Goal: Task Accomplishment & Management: Use online tool/utility

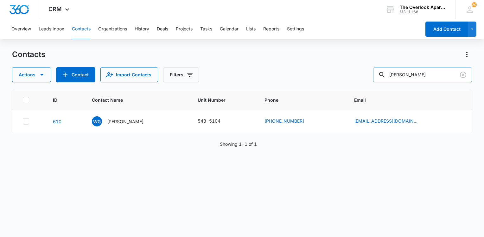
click at [422, 72] on input "[PERSON_NAME]" at bounding box center [422, 74] width 99 height 15
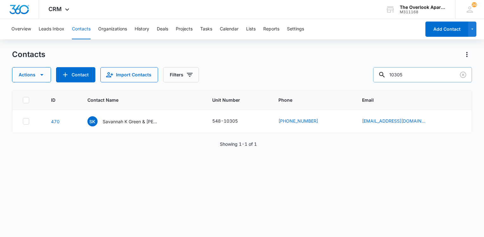
click at [423, 80] on input "10305" at bounding box center [422, 74] width 99 height 15
click at [422, 79] on input "10305" at bounding box center [422, 74] width 99 height 15
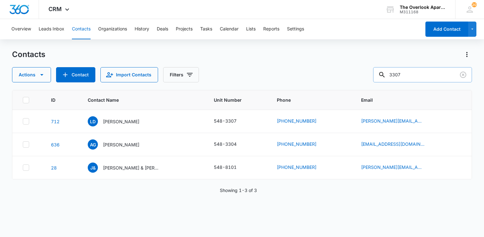
type input "3307"
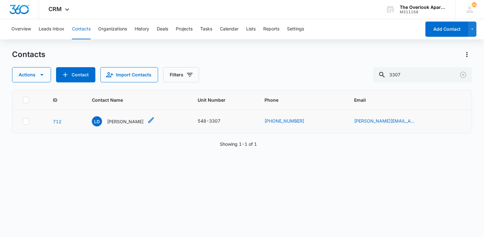
click at [137, 120] on p "[PERSON_NAME]" at bounding box center [125, 121] width 36 height 7
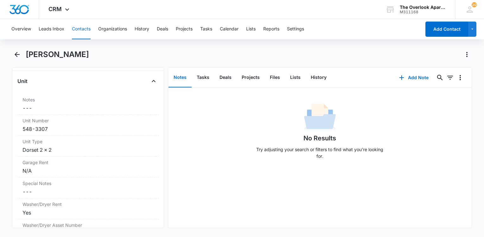
scroll to position [570, 0]
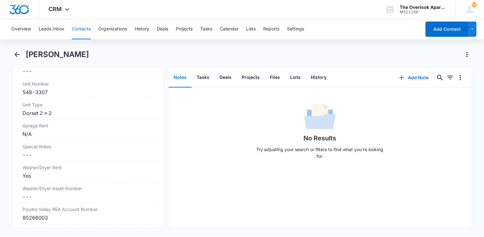
click at [190, 77] on button "Notes" at bounding box center [180, 78] width 23 height 20
click at [206, 72] on button "Tasks" at bounding box center [203, 78] width 23 height 20
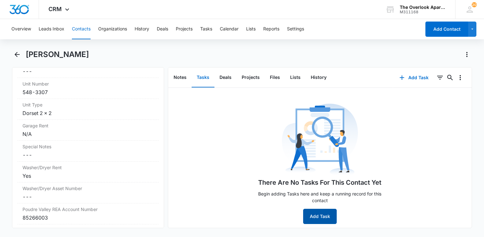
click at [323, 215] on button "Add Task" at bounding box center [320, 216] width 34 height 15
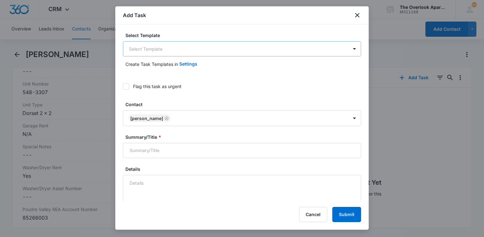
click at [205, 50] on body "CRM Apps Reputation Websites Forms CRM Email Social Content Ads Intelligence Fi…" at bounding box center [242, 118] width 484 height 237
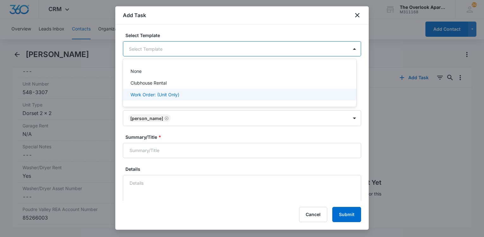
click at [186, 92] on div "Work Order: (Unit Only)" at bounding box center [239, 94] width 217 height 7
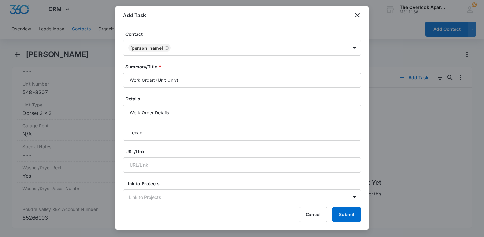
scroll to position [32, 0]
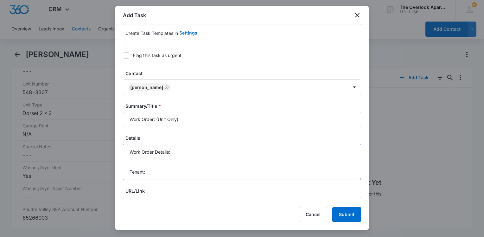
click at [177, 149] on textarea "Work Order Details: Tenant: Tenant Phone:" at bounding box center [242, 162] width 238 height 36
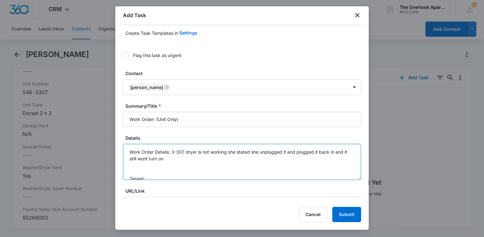
click at [152, 162] on textarea "Work Order Details: 3-307 dryer is not working she stated she unplugged it and …" at bounding box center [242, 162] width 238 height 36
click at [179, 159] on textarea "Work Order Details: 3-307 dryer is not working she stated she unplugged it and …" at bounding box center [242, 162] width 238 height 36
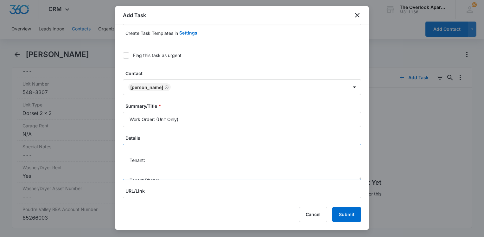
scroll to position [27, 0]
click at [163, 153] on textarea "Work Order Details: 3-307 dryer is not working she stated she unplugged it and …" at bounding box center [242, 162] width 238 height 36
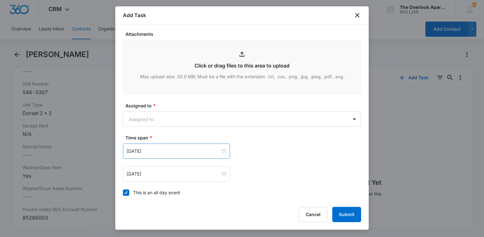
scroll to position [348, 0]
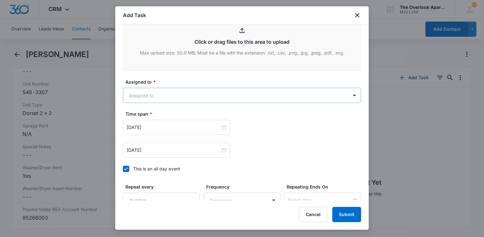
type textarea "Work Order Details: 3-307 dryer is not working she stated she unplugged it and …"
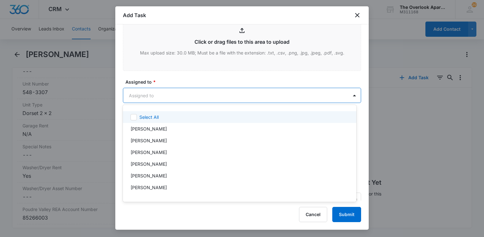
click at [203, 91] on body "CRM Apps Reputation Websites Forms CRM Email Social Content Ads Intelligence Fi…" at bounding box center [242, 118] width 484 height 237
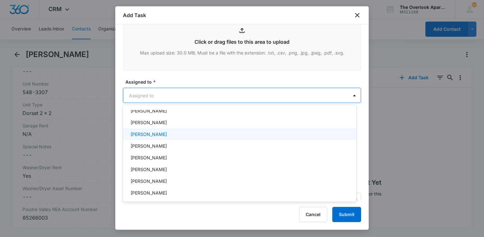
scroll to position [56, 0]
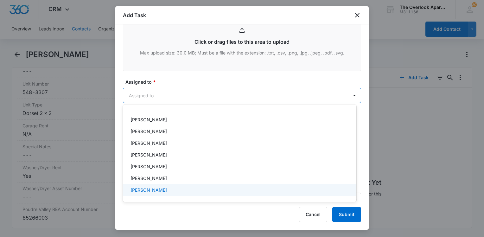
click at [157, 189] on p "[PERSON_NAME]" at bounding box center [149, 190] width 36 height 7
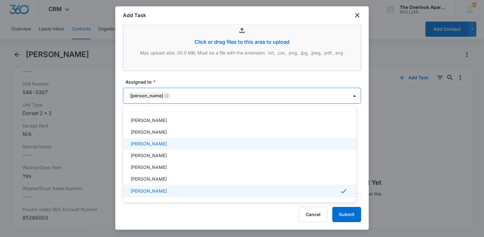
drag, startPoint x: 246, startPoint y: 54, endPoint x: 246, endPoint y: 70, distance: 16.2
click at [246, 57] on div at bounding box center [242, 118] width 484 height 237
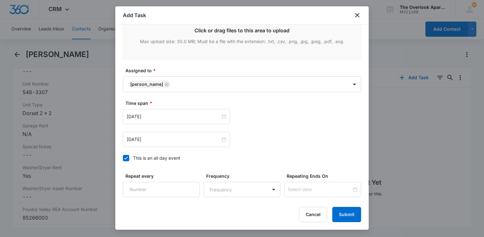
scroll to position [380, 0]
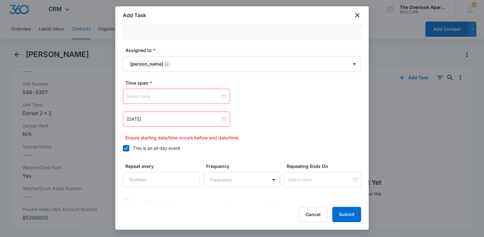
click at [224, 93] on div at bounding box center [176, 96] width 107 height 15
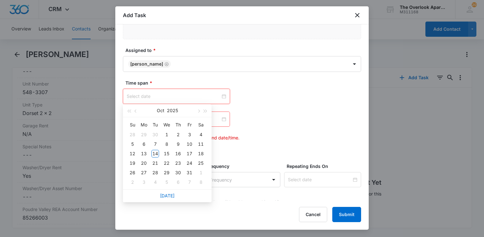
click at [221, 95] on div at bounding box center [176, 96] width 99 height 7
type input "[DATE]"
click at [155, 153] on div "14" at bounding box center [155, 154] width 8 height 8
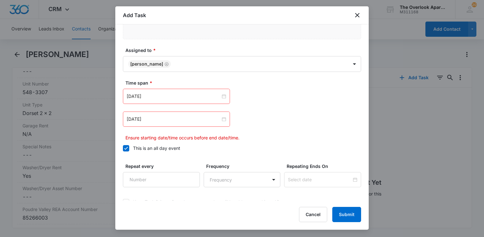
click at [226, 118] on div "[DATE]" at bounding box center [176, 119] width 107 height 15
click at [223, 118] on div at bounding box center [176, 119] width 99 height 7
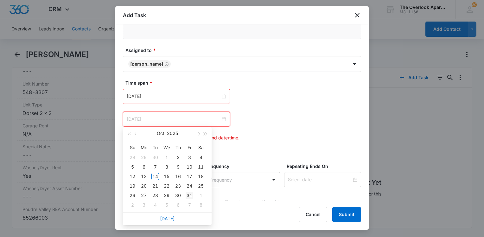
type input "[DATE]"
click at [188, 197] on div "31" at bounding box center [190, 196] width 8 height 8
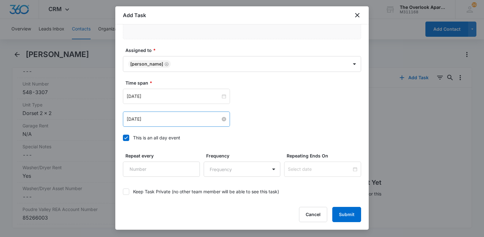
click at [316, 127] on div "Time span * [DATE] [DATE] Su Mo Tu We Th Fr Sa 28 29 30 1 2 3 4 5 6 7 8 9 10 11…" at bounding box center [242, 112] width 238 height 65
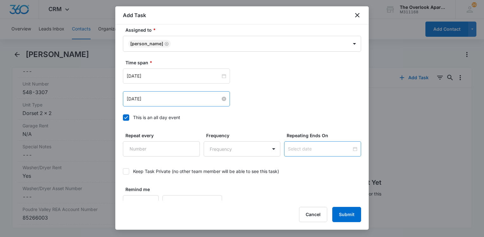
scroll to position [409, 0]
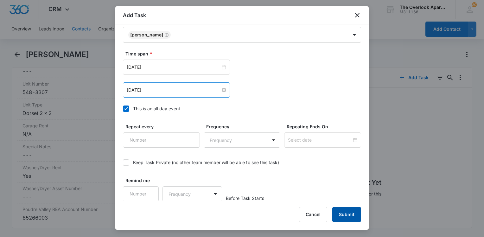
click at [343, 215] on button "Submit" at bounding box center [346, 214] width 29 height 15
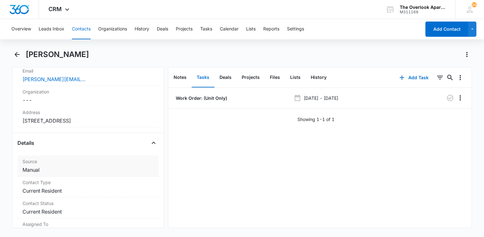
scroll to position [95, 0]
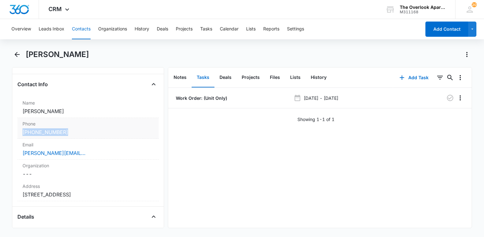
drag, startPoint x: 73, startPoint y: 133, endPoint x: 22, endPoint y: 130, distance: 52.0
click at [22, 130] on div "Phone Cancel Save Changes [PHONE_NUMBER]" at bounding box center [87, 128] width 141 height 21
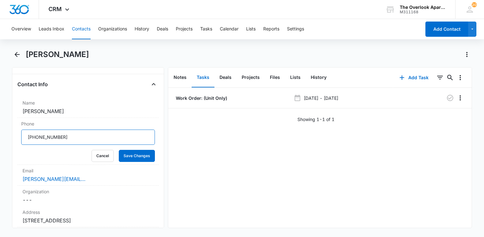
drag, startPoint x: 71, startPoint y: 137, endPoint x: 11, endPoint y: 144, distance: 60.2
click at [11, 144] on main "[PERSON_NAME] Remove [PERSON_NAME] Contact Info Name Cancel Save Changes [PERSO…" at bounding box center [242, 142] width 484 height 186
click at [459, 101] on icon "Overflow Menu" at bounding box center [460, 98] width 8 height 8
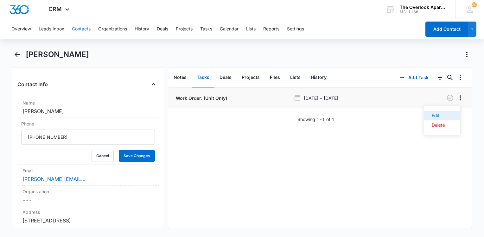
click at [452, 114] on button "Edit" at bounding box center [442, 116] width 36 height 10
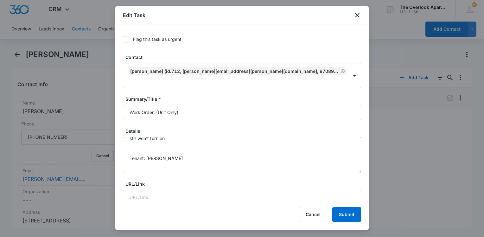
scroll to position [27, 0]
click at [174, 158] on textarea "Work Order Details: 3-307 dryer is not working she stated she unplugged it and …" at bounding box center [242, 155] width 238 height 36
paste textarea "[PHONE_NUMBER]"
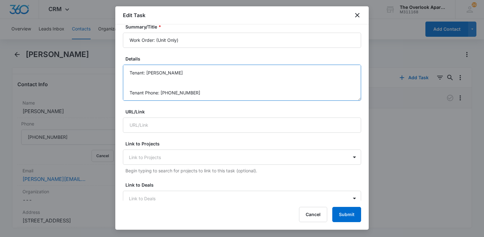
scroll to position [127, 0]
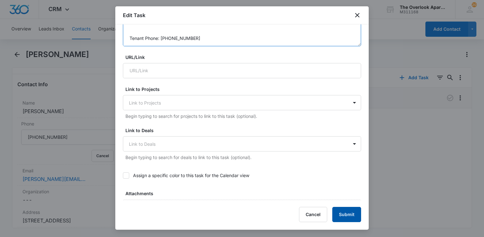
type textarea "Work Order Details: 3-307 dryer is not working she stated she unplugged it and …"
click at [357, 211] on button "Submit" at bounding box center [346, 214] width 29 height 15
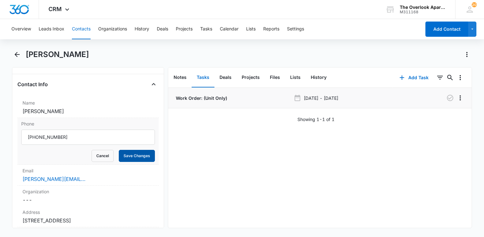
click at [122, 156] on button "Save Changes" at bounding box center [137, 156] width 36 height 12
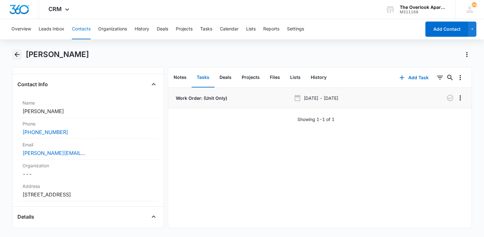
click at [18, 52] on icon "Back" at bounding box center [17, 55] width 8 height 8
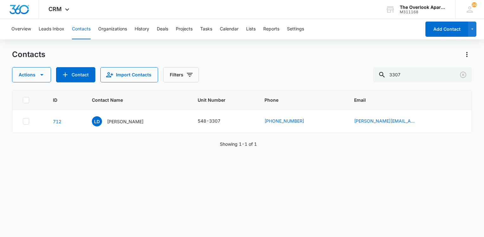
click at [82, 29] on button "Contacts" at bounding box center [81, 29] width 19 height 20
click at [420, 75] on input "3307" at bounding box center [422, 74] width 99 height 15
type input "10305"
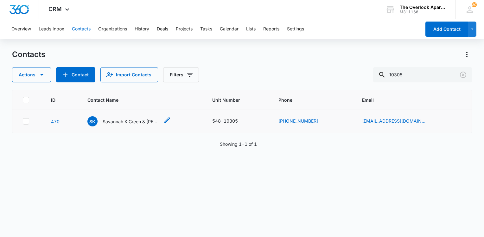
click at [138, 122] on p "Savannah K Green & [PERSON_NAME] A [PERSON_NAME]" at bounding box center [131, 121] width 57 height 7
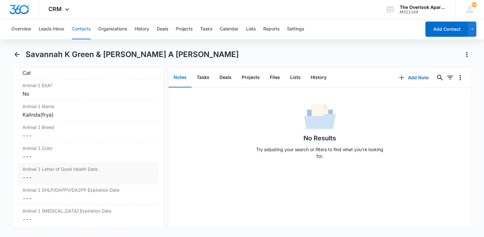
scroll to position [919, 0]
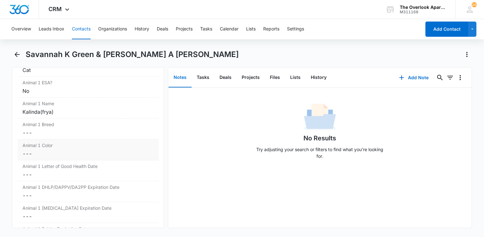
drag, startPoint x: 60, startPoint y: 107, endPoint x: 48, endPoint y: 117, distance: 15.8
click at [48, 118] on div "Animal 1 Breed Cancel Save Changes ---" at bounding box center [87, 128] width 141 height 21
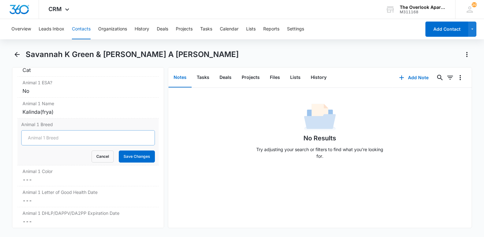
drag, startPoint x: 48, startPoint y: 117, endPoint x: 39, endPoint y: 117, distance: 8.9
click at [39, 130] on input "Animal 1 Breed" at bounding box center [88, 137] width 134 height 15
click at [107, 130] on input "Animal 1 Breed" at bounding box center [88, 137] width 134 height 15
drag, startPoint x: 105, startPoint y: 119, endPoint x: 98, endPoint y: 119, distance: 7.0
click at [104, 130] on input "Animal 1 Breed" at bounding box center [88, 137] width 134 height 15
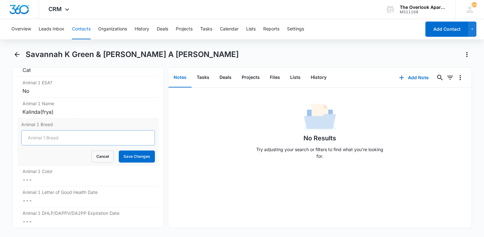
click at [56, 130] on input "Animal 1 Breed" at bounding box center [88, 137] width 134 height 15
click at [61, 130] on input "Animal 1 Breed" at bounding box center [88, 137] width 134 height 15
type input "Dom. Shorthair"
click at [123, 150] on button "Save Changes" at bounding box center [137, 156] width 36 height 12
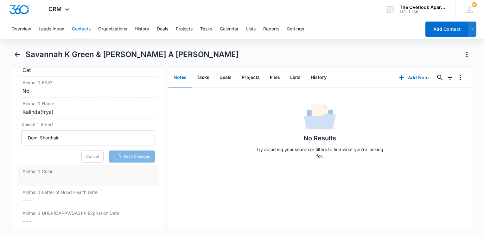
click at [33, 176] on dd "Cancel Save Changes ---" at bounding box center [87, 180] width 131 height 8
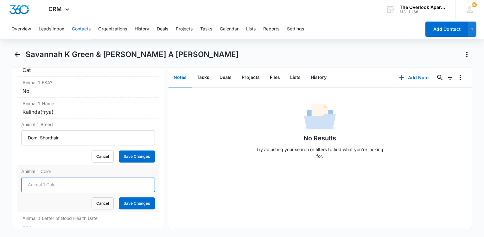
click at [45, 177] on input "Animal 1 Color" at bounding box center [88, 184] width 134 height 15
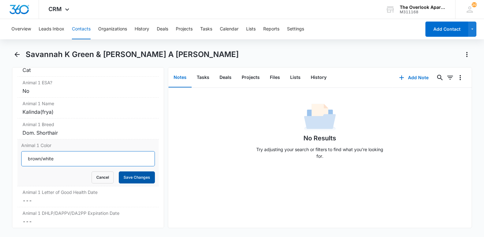
type input "brown/white"
click at [128, 171] on button "Save Changes" at bounding box center [137, 177] width 36 height 12
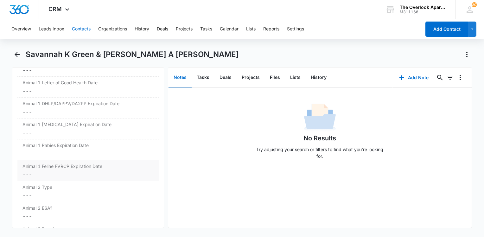
scroll to position [1001, 0]
click at [61, 143] on label "Animal 1 Rabies Expiration Date" at bounding box center [87, 146] width 131 height 7
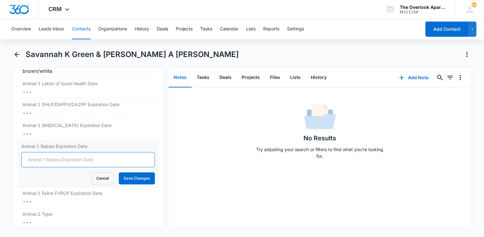
click at [60, 152] on input "Animal 1 Rabies Expiration Date" at bounding box center [88, 159] width 134 height 15
type input "[DATE]"
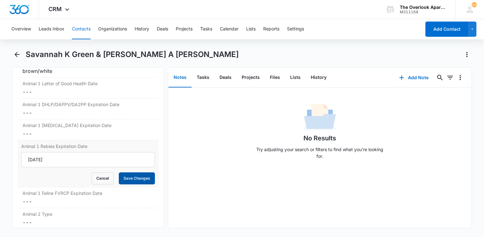
click at [128, 172] on button "Save Changes" at bounding box center [137, 178] width 36 height 12
click at [101, 198] on dd "Cancel Save Changes ---" at bounding box center [87, 202] width 131 height 8
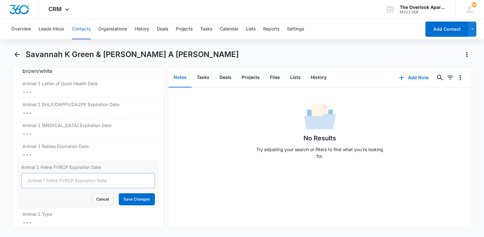
click at [82, 182] on form "Cancel Save Changes" at bounding box center [88, 189] width 134 height 32
click at [78, 173] on input "Animal 1 Feline FVRCP Expiration Date" at bounding box center [88, 180] width 134 height 15
type input "[DATE]"
click at [134, 193] on button "Save Changes" at bounding box center [137, 199] width 36 height 12
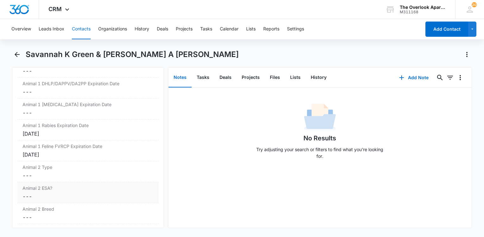
scroll to position [1033, 0]
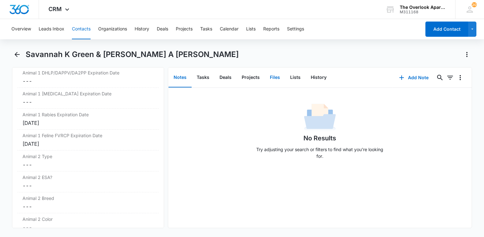
drag, startPoint x: 267, startPoint y: 79, endPoint x: 265, endPoint y: 72, distance: 7.2
click at [267, 78] on button "Files" at bounding box center [275, 78] width 20 height 20
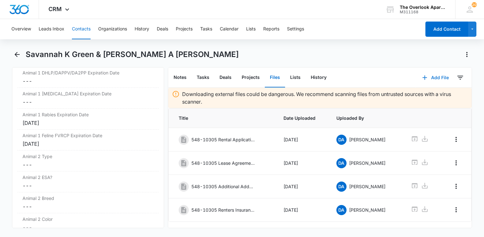
click at [436, 77] on button "Add File" at bounding box center [435, 77] width 39 height 15
click at [417, 96] on div "Upload Files" at bounding box center [426, 98] width 25 height 4
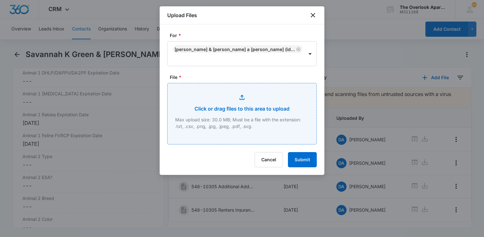
click at [242, 97] on input "File *" at bounding box center [242, 113] width 149 height 61
type input "C:\fakepath\548-10305 Additional pet addendum.pdf"
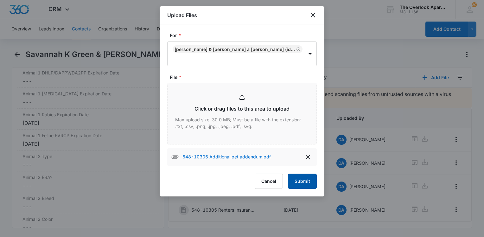
click at [300, 178] on button "Submit" at bounding box center [302, 181] width 29 height 15
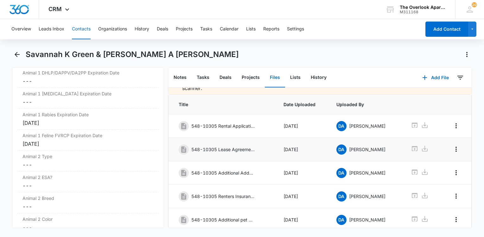
scroll to position [37, 0]
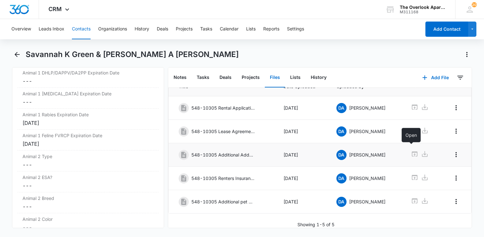
click at [411, 150] on icon at bounding box center [415, 154] width 8 height 8
click at [412, 150] on icon at bounding box center [415, 154] width 8 height 8
click at [411, 127] on icon at bounding box center [415, 131] width 8 height 8
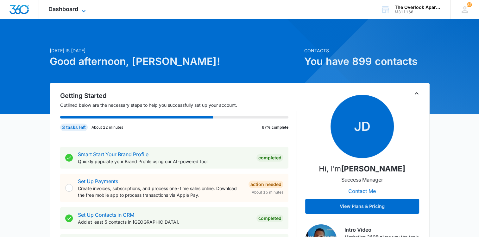
click at [62, 6] on span "Dashboard" at bounding box center [63, 9] width 30 height 7
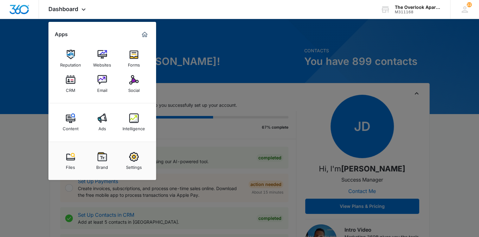
click at [68, 75] on link "CRM" at bounding box center [71, 84] width 24 height 24
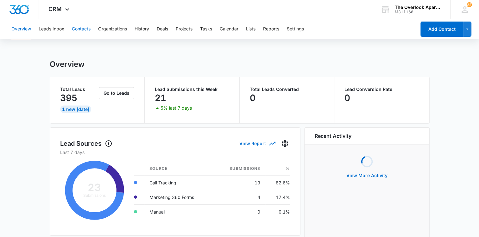
click at [80, 27] on button "Contacts" at bounding box center [81, 29] width 19 height 20
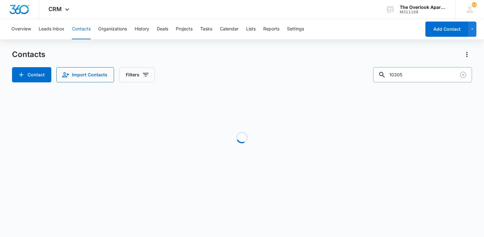
click at [406, 73] on input "10305" at bounding box center [422, 74] width 99 height 15
click at [407, 72] on input "10305" at bounding box center [422, 74] width 99 height 15
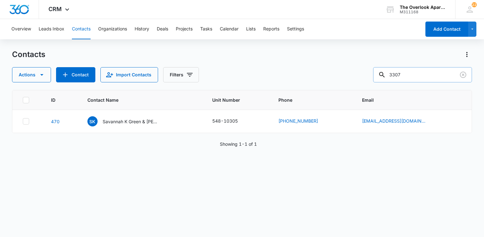
type input "3307"
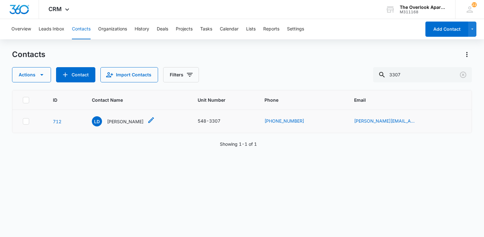
click at [121, 122] on p "[PERSON_NAME]" at bounding box center [125, 121] width 36 height 7
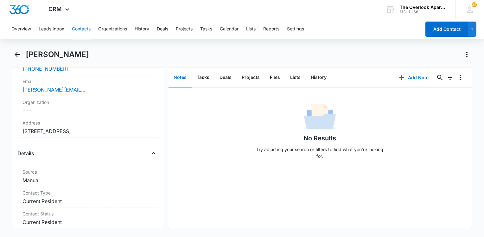
scroll to position [127, 0]
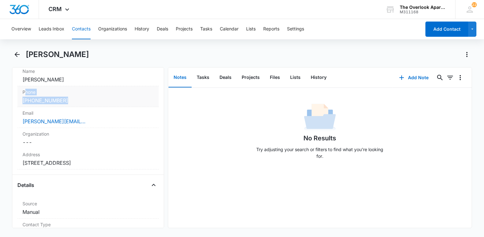
drag, startPoint x: 88, startPoint y: 99, endPoint x: 25, endPoint y: 97, distance: 62.4
click at [24, 97] on div "[PHONE_NUMBER]" at bounding box center [87, 101] width 131 height 8
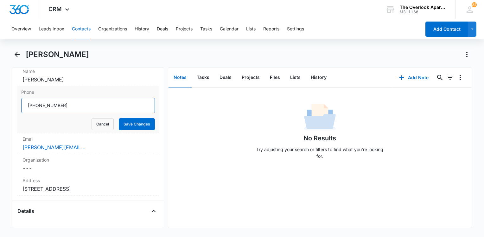
drag, startPoint x: 69, startPoint y: 105, endPoint x: 22, endPoint y: 109, distance: 48.0
click at [22, 109] on input "Phone" at bounding box center [88, 105] width 134 height 15
